Goal: Transaction & Acquisition: Obtain resource

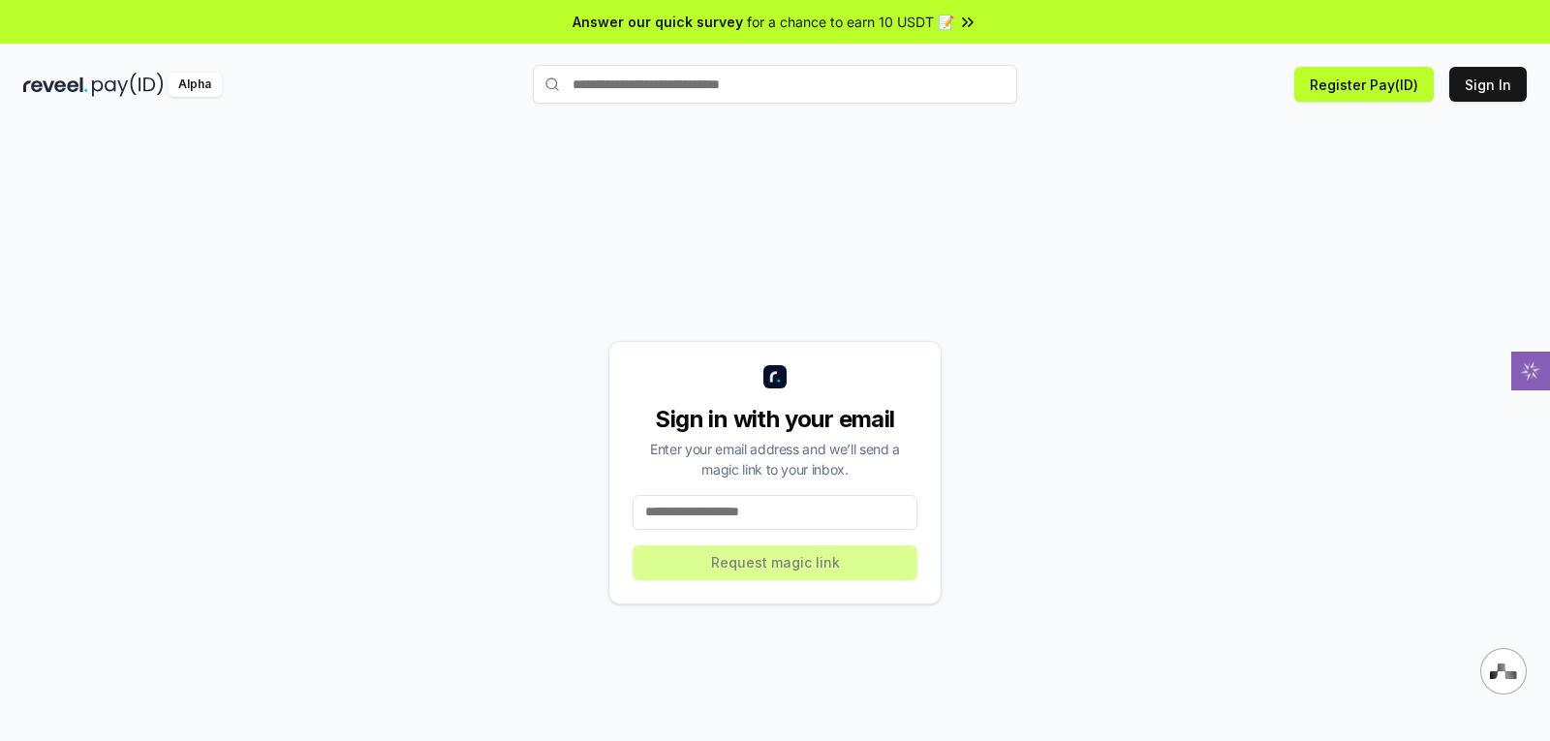
scroll to position [1221, 0]
click at [815, 518] on input at bounding box center [775, 512] width 285 height 35
type input "**********"
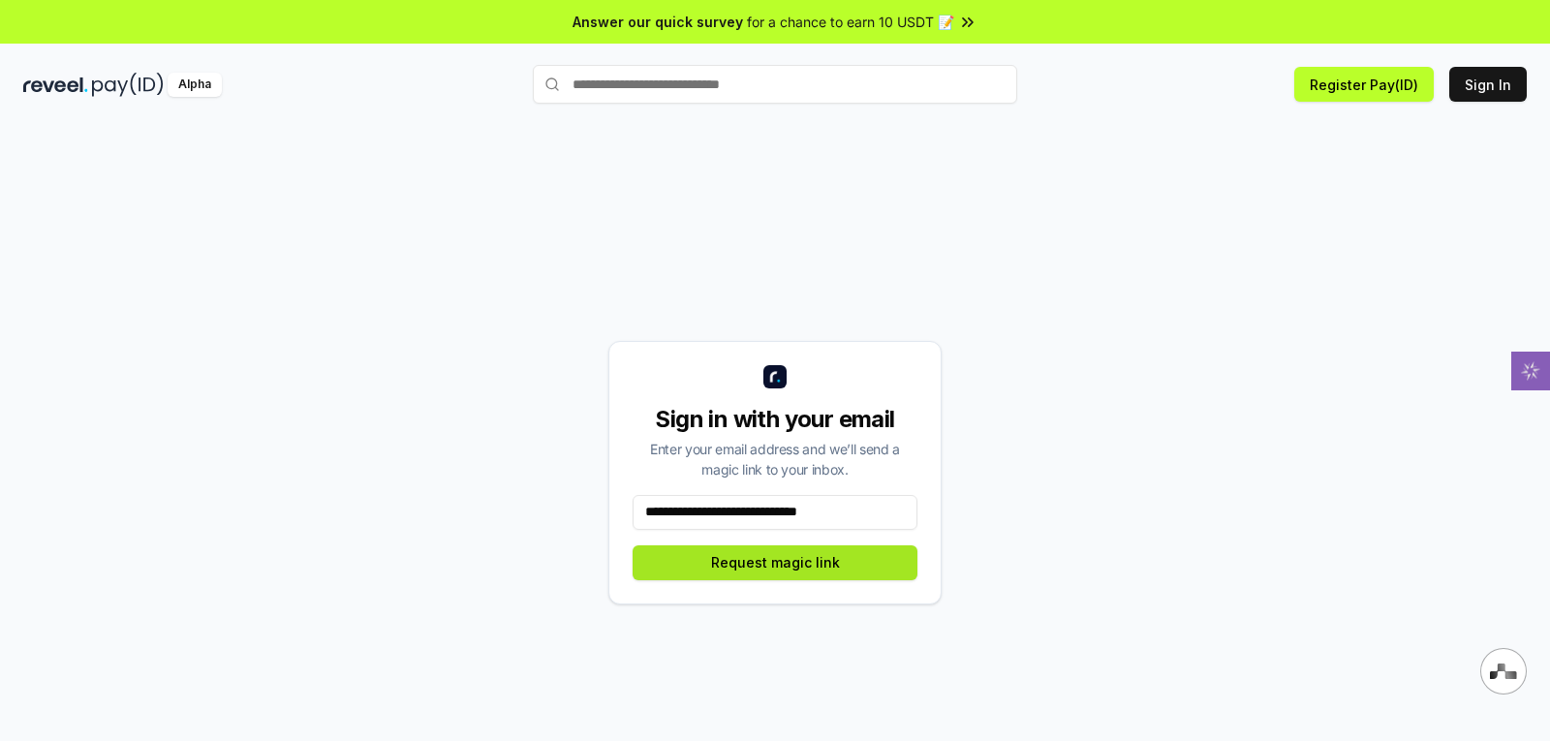
click at [815, 565] on button "Request magic link" at bounding box center [775, 562] width 285 height 35
click at [953, 15] on div "for a chance to earn 10 USDT 📝" at bounding box center [862, 22] width 231 height 20
click at [1360, 80] on button "Register Pay(ID)" at bounding box center [1363, 84] width 139 height 35
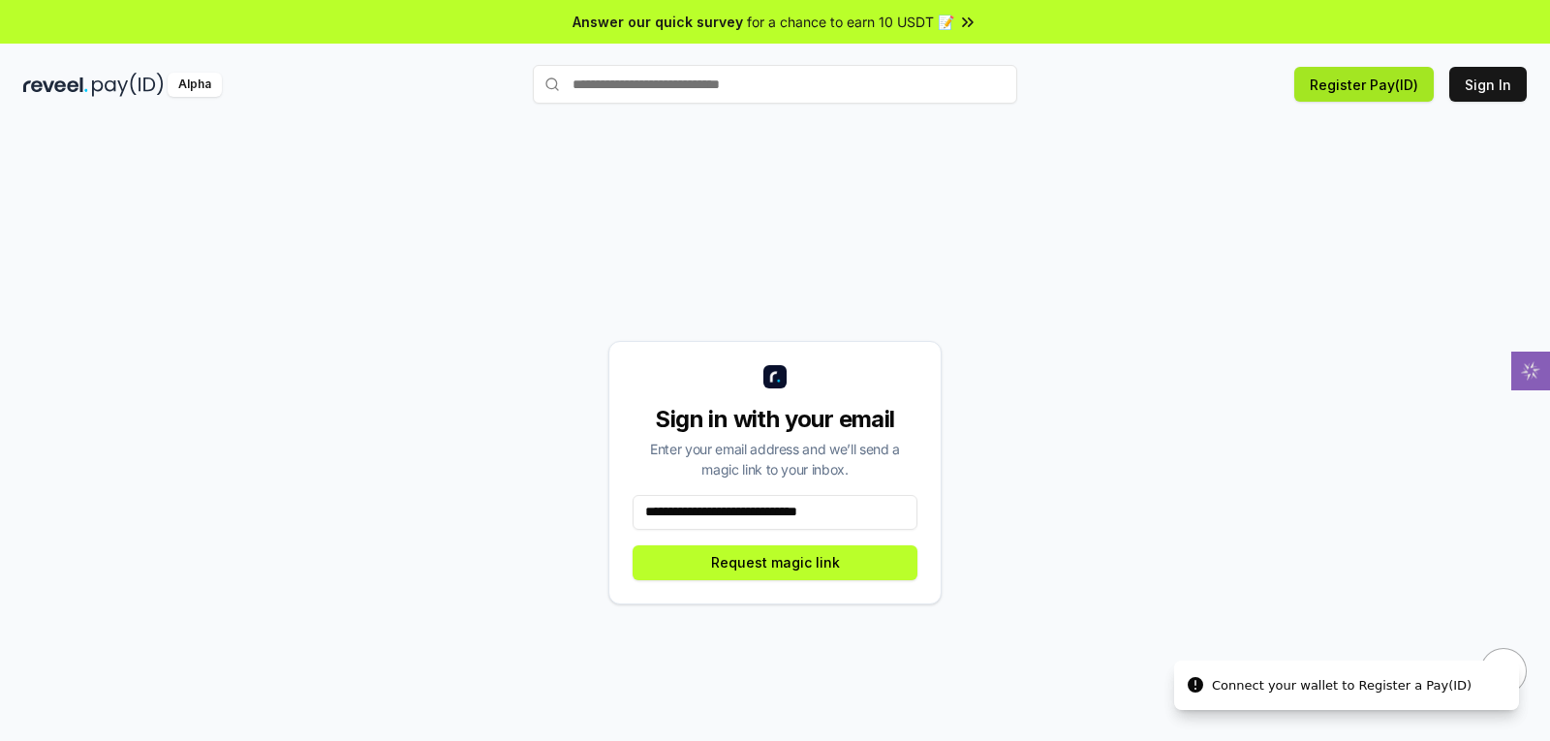
click at [1360, 80] on button "Register Pay(ID)" at bounding box center [1363, 84] width 139 height 35
click at [806, 565] on button "Request magic link" at bounding box center [775, 562] width 285 height 35
